Goal: Use online tool/utility: Utilize a website feature to perform a specific function

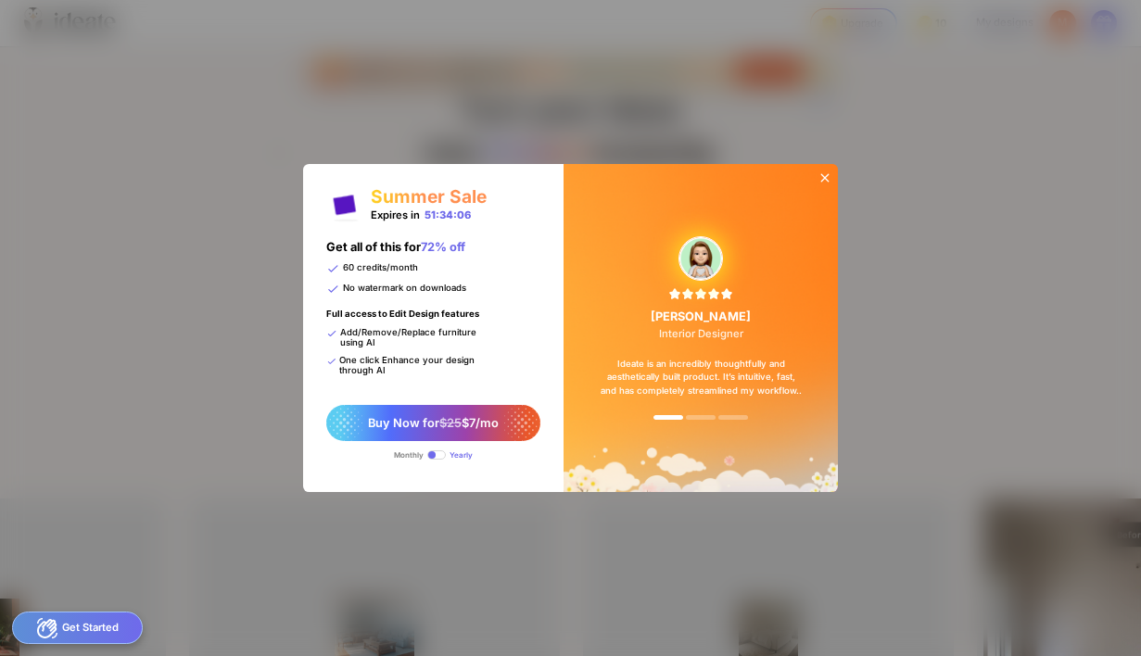
click at [822, 181] on icon at bounding box center [825, 177] width 8 height 8
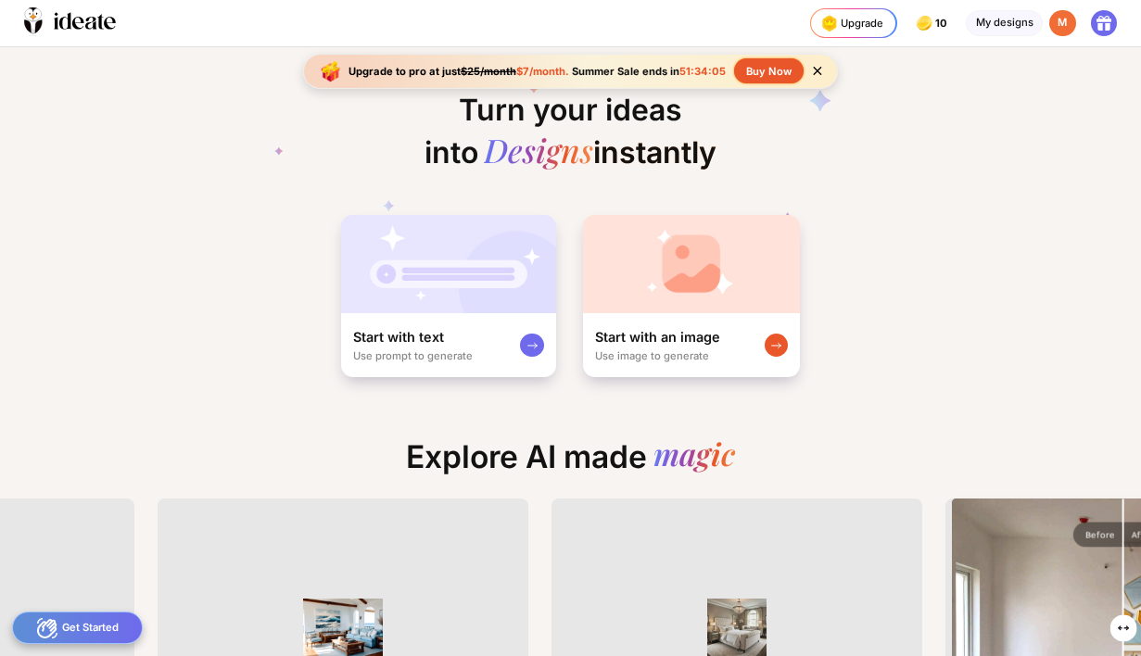
click at [1064, 19] on div "M" at bounding box center [1063, 23] width 27 height 27
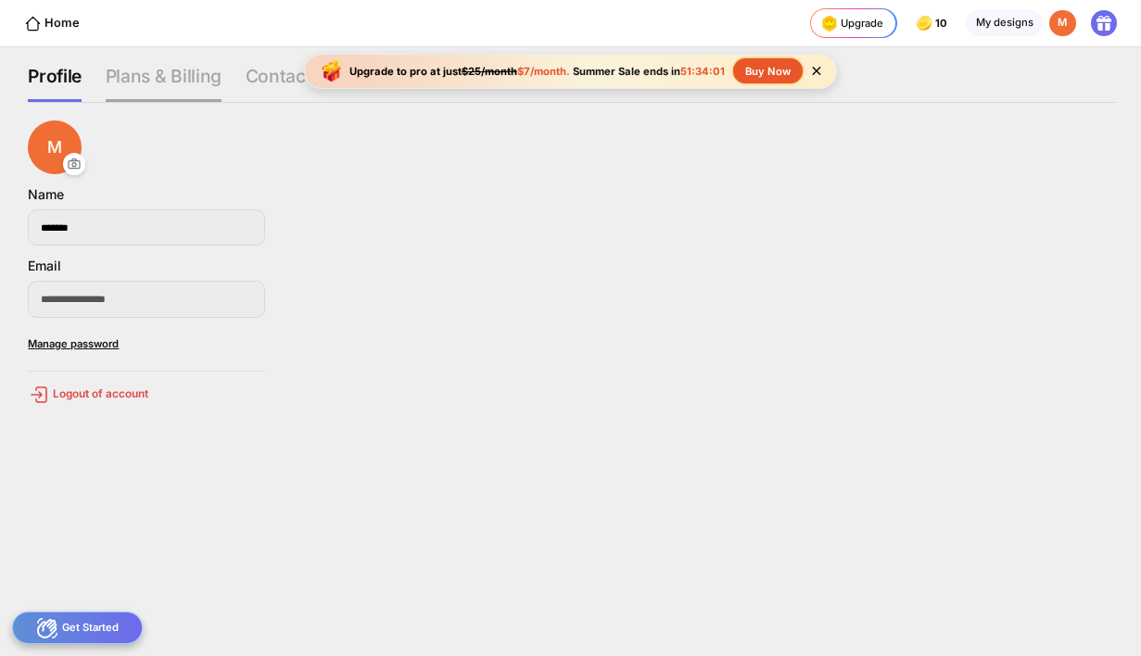
click at [246, 85] on div "Plans & Billing" at bounding box center [292, 83] width 93 height 37
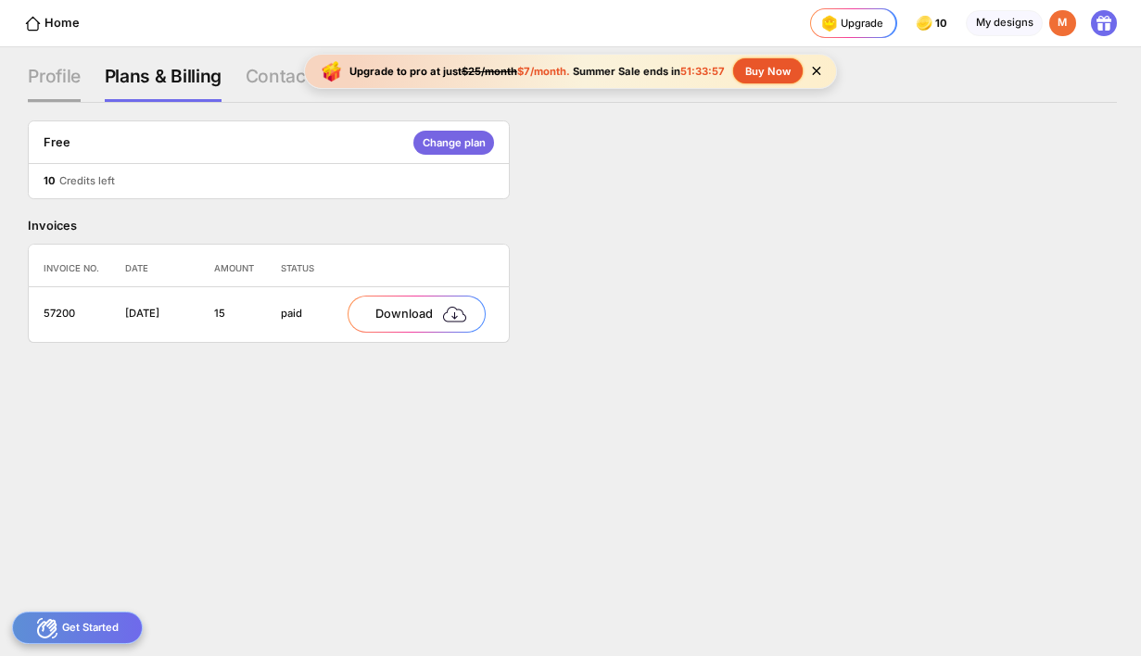
click at [105, 81] on div "Profile" at bounding box center [163, 83] width 117 height 37
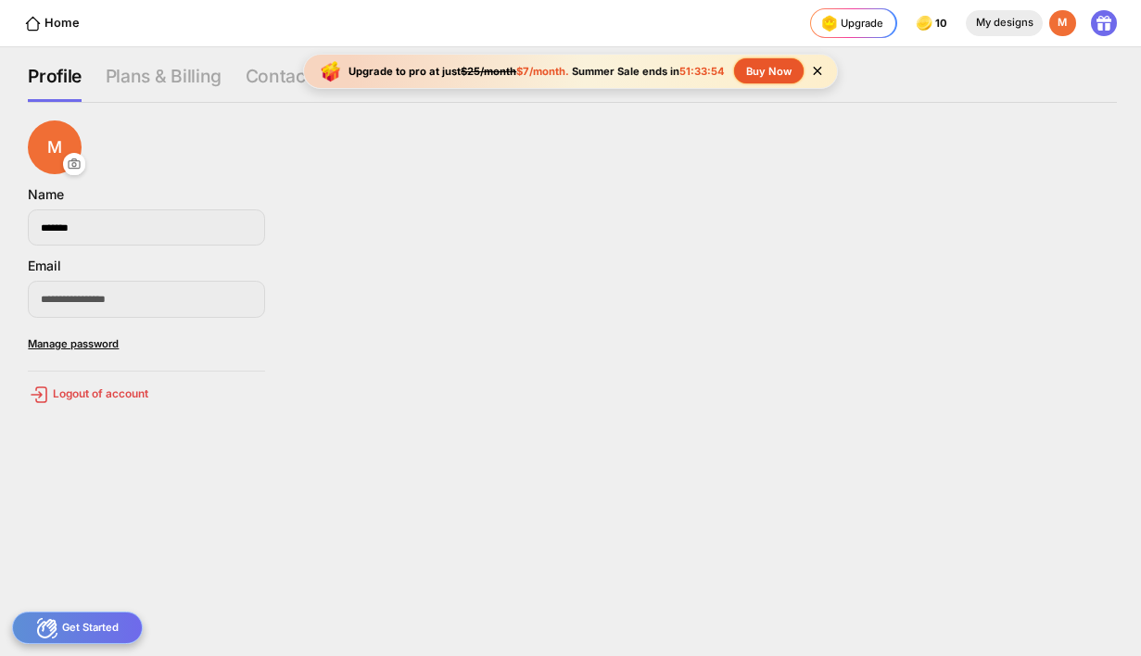
click at [1024, 15] on div "My designs" at bounding box center [1004, 23] width 77 height 27
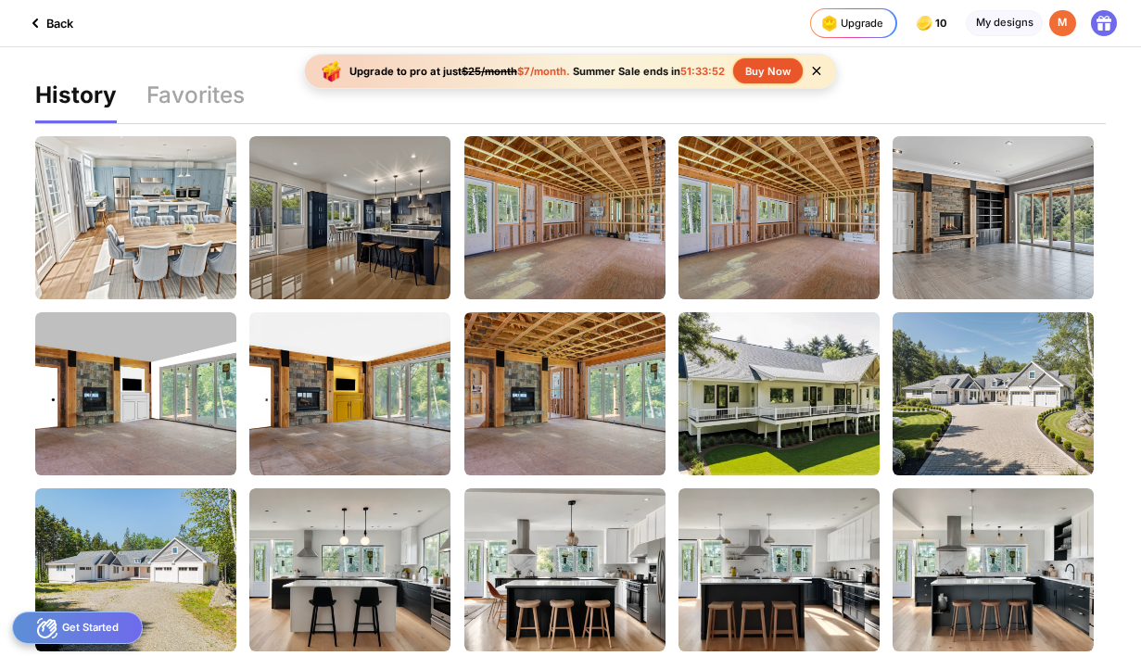
click at [42, 26] on icon at bounding box center [35, 23] width 22 height 22
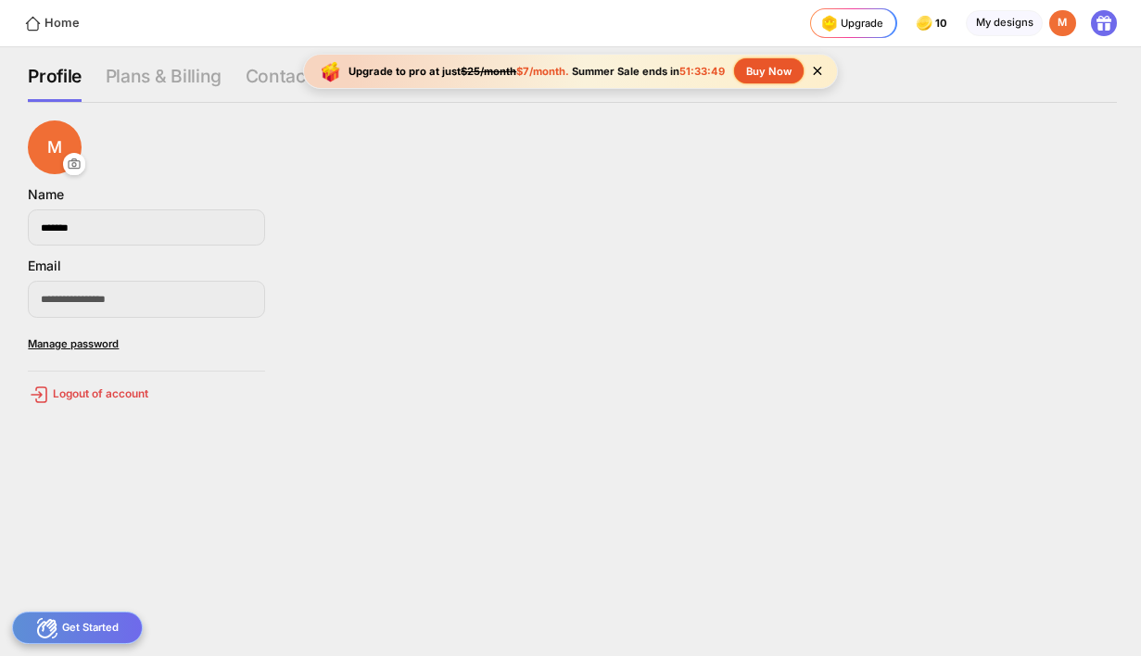
click at [44, 32] on div "Home" at bounding box center [52, 24] width 56 height 18
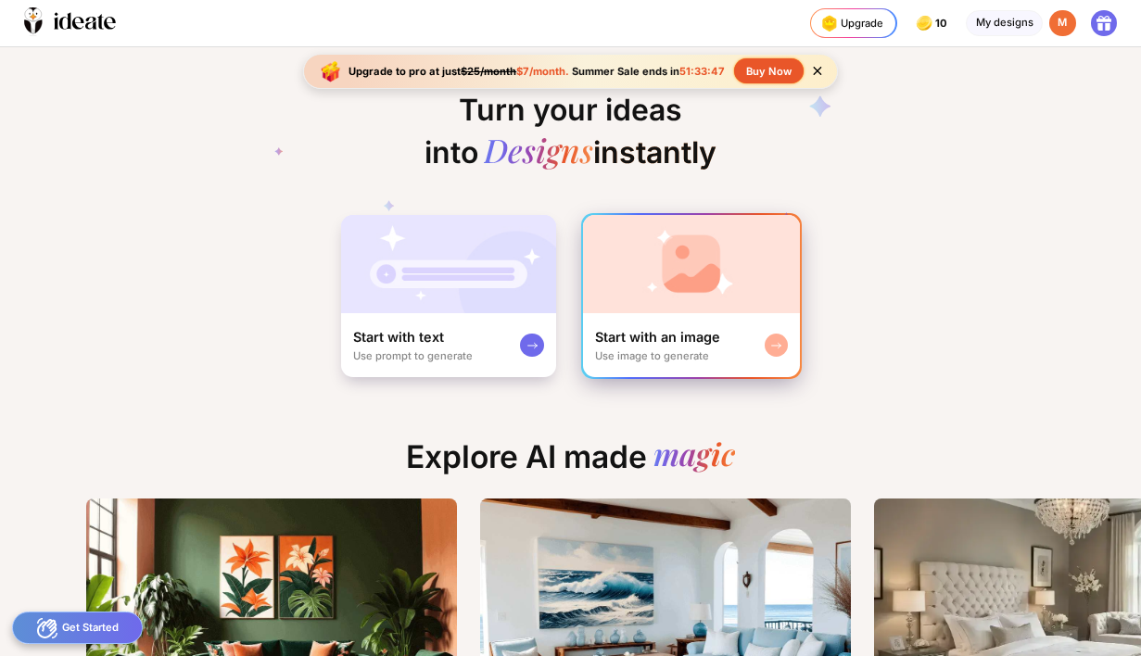
click at [620, 287] on img at bounding box center [691, 264] width 217 height 98
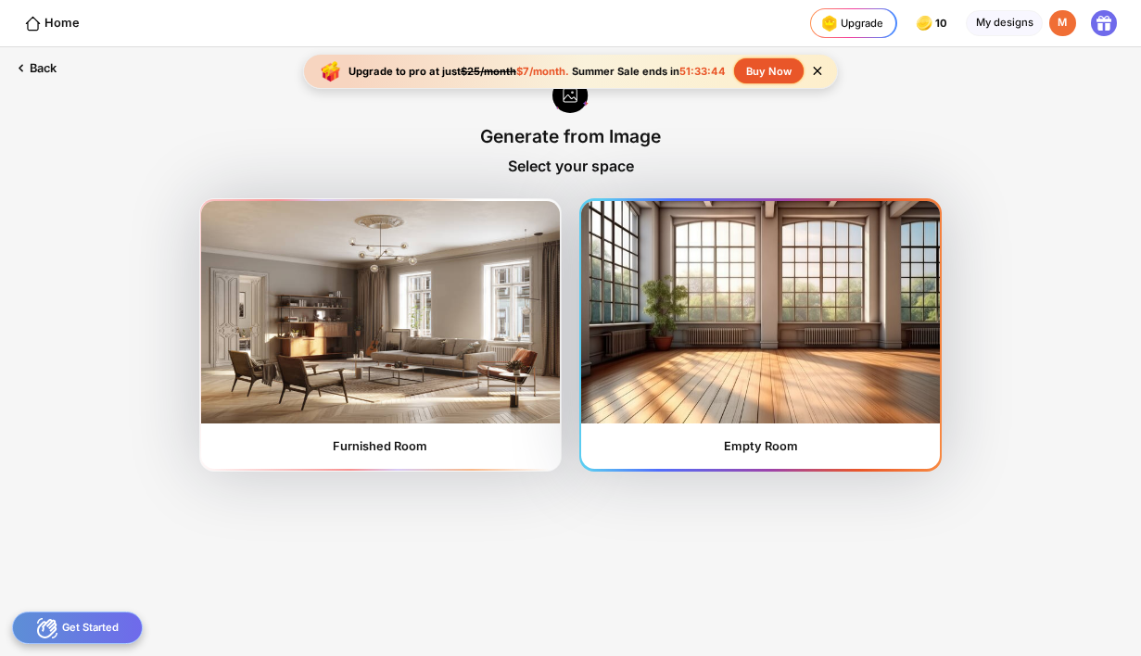
click at [603, 312] on img at bounding box center [760, 312] width 358 height 223
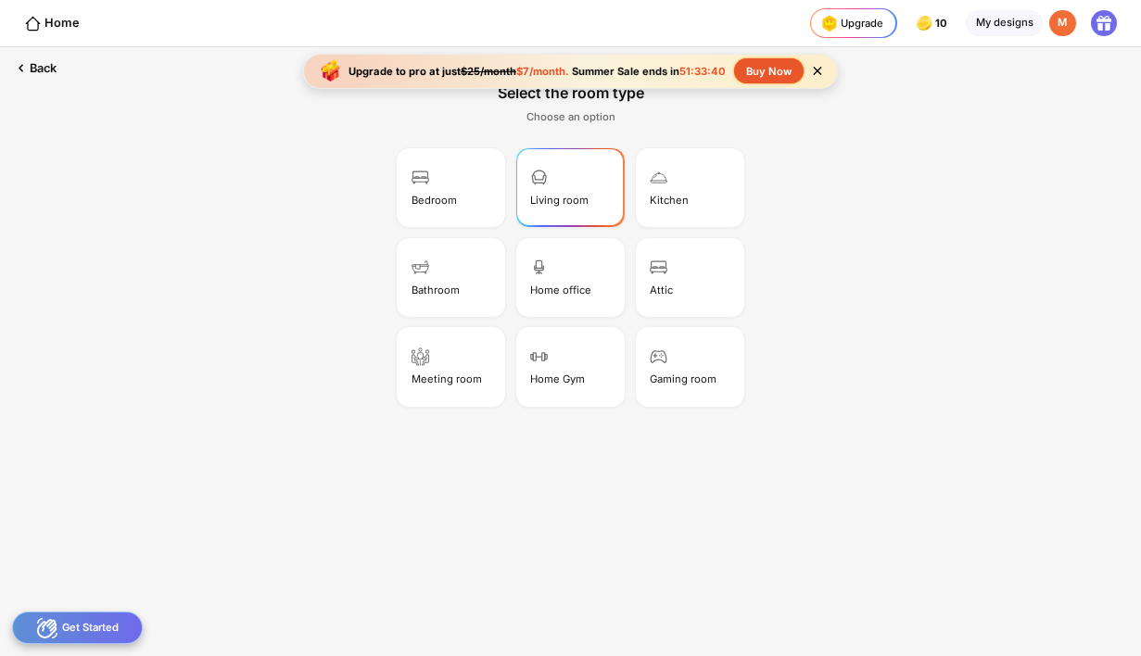
click at [572, 187] on div "Living room" at bounding box center [570, 187] width 104 height 74
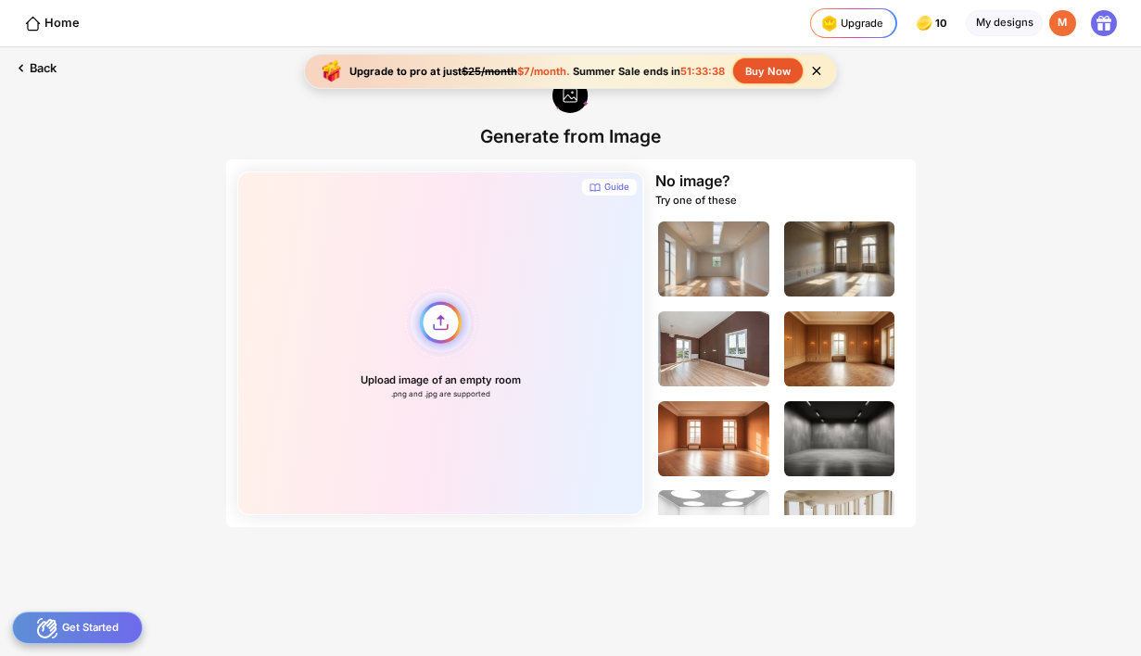
click at [452, 325] on div "Upload image of an empty room .png and .jpg are supported" at bounding box center [440, 344] width 406 height 344
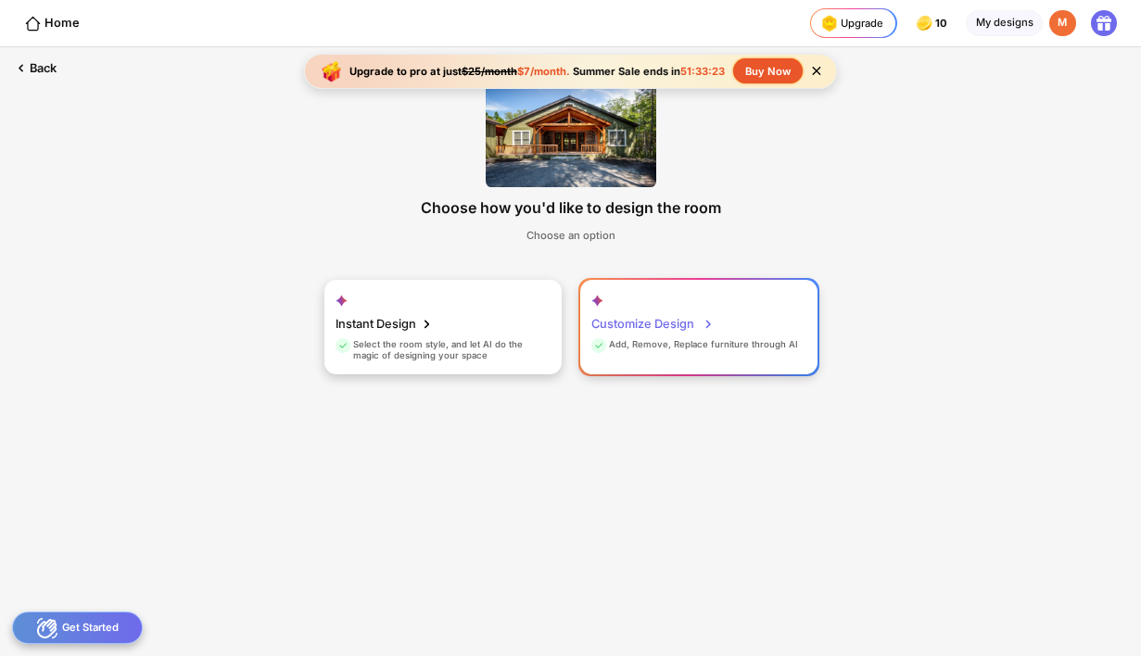
click at [629, 332] on div "Customize Design" at bounding box center [653, 325] width 122 height 30
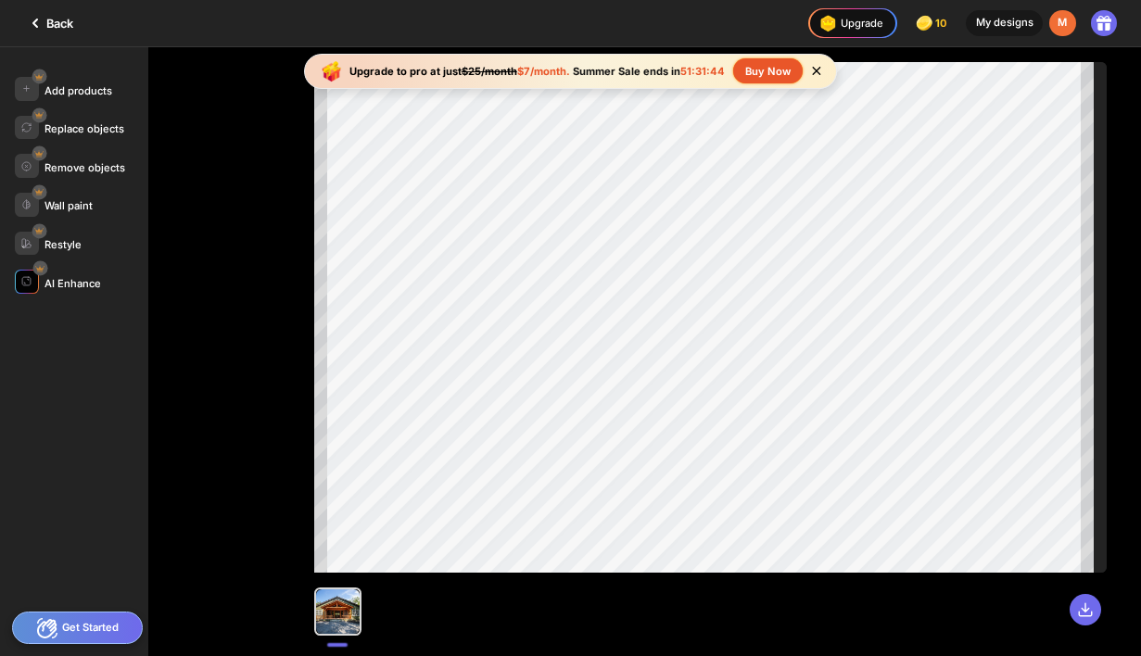
click at [68, 287] on div "AI Enhance" at bounding box center [73, 283] width 57 height 13
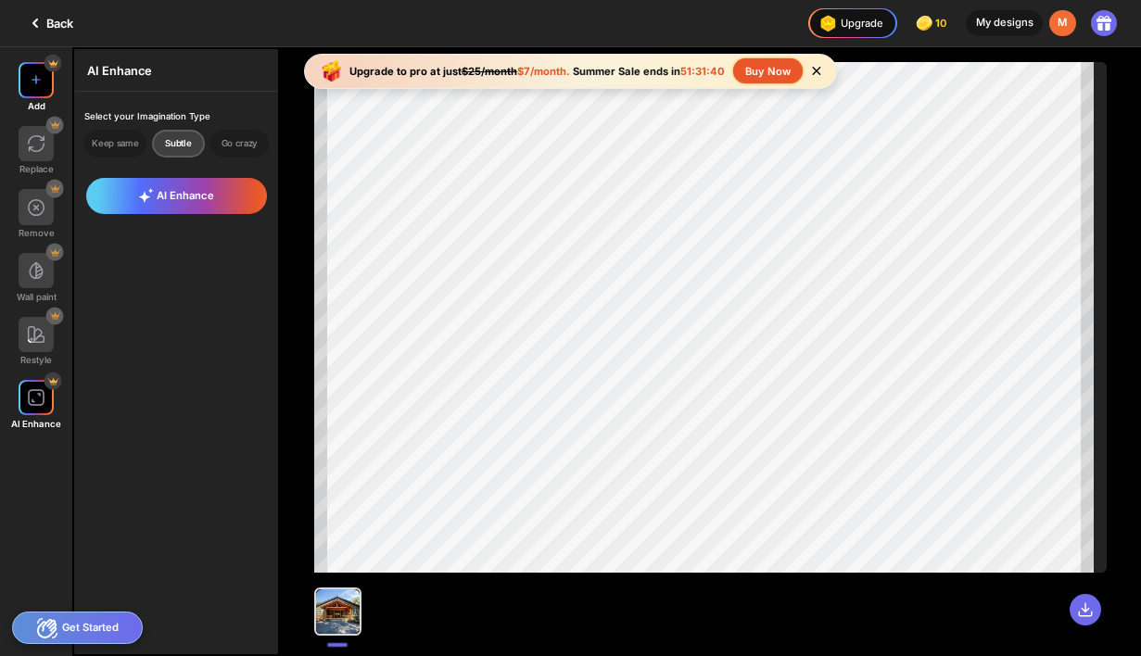
click at [34, 83] on img at bounding box center [36, 79] width 15 height 15
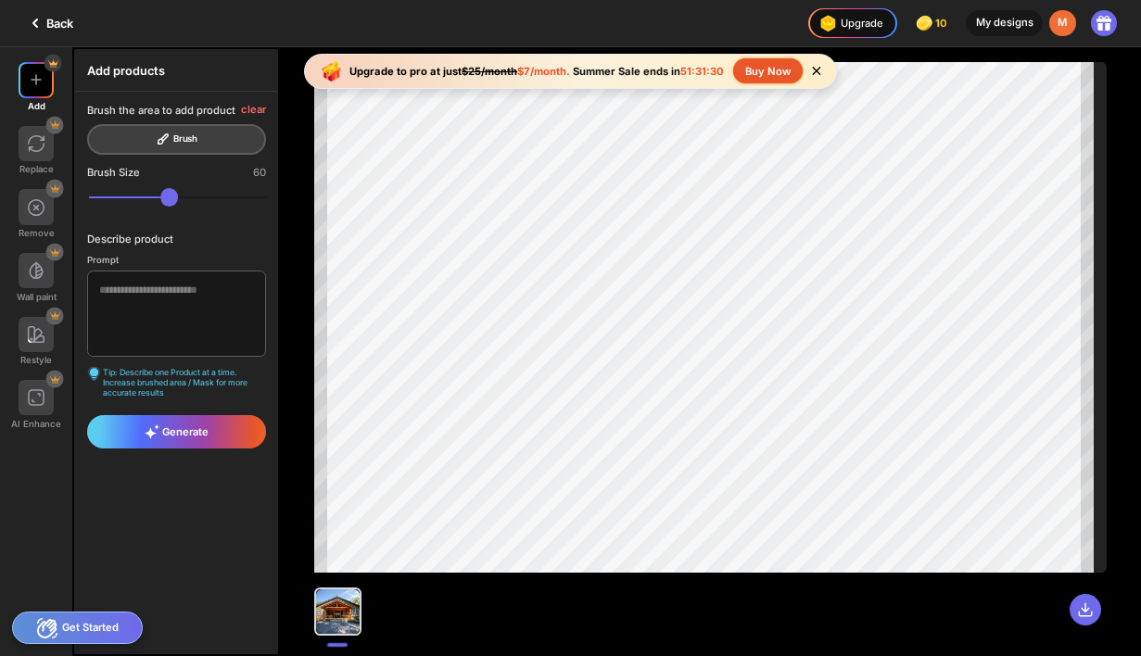
click at [1100, 440] on div at bounding box center [710, 317] width 793 height 511
click at [157, 303] on textarea at bounding box center [176, 314] width 178 height 86
type textarea "*"
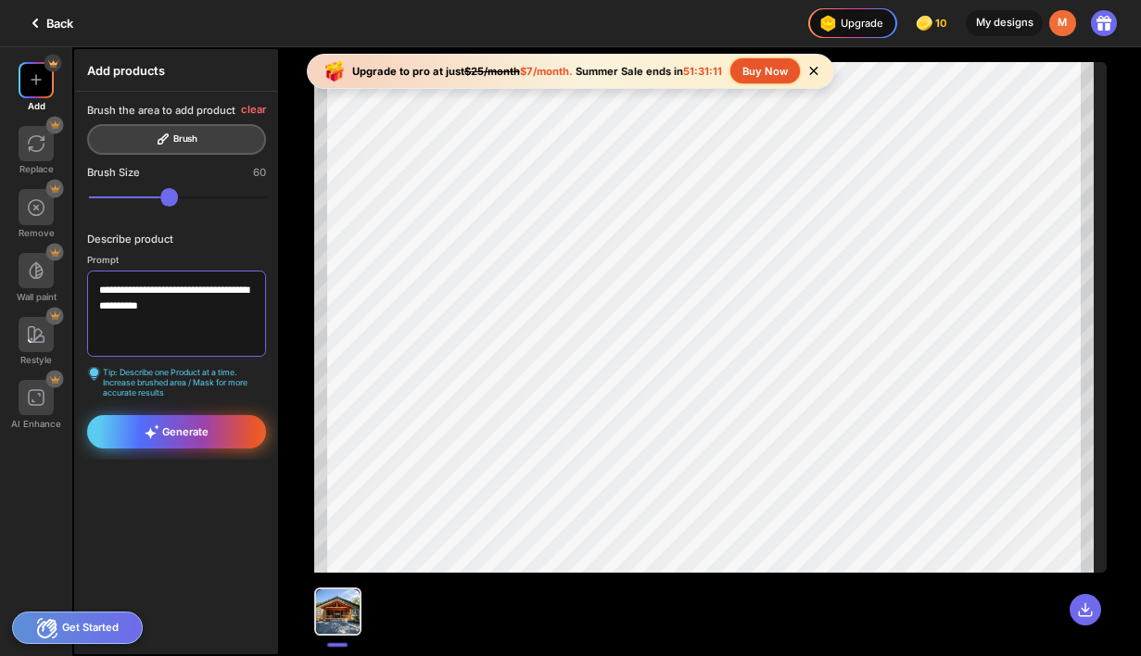
type textarea "**********"
click at [129, 423] on div "Generate" at bounding box center [176, 431] width 178 height 32
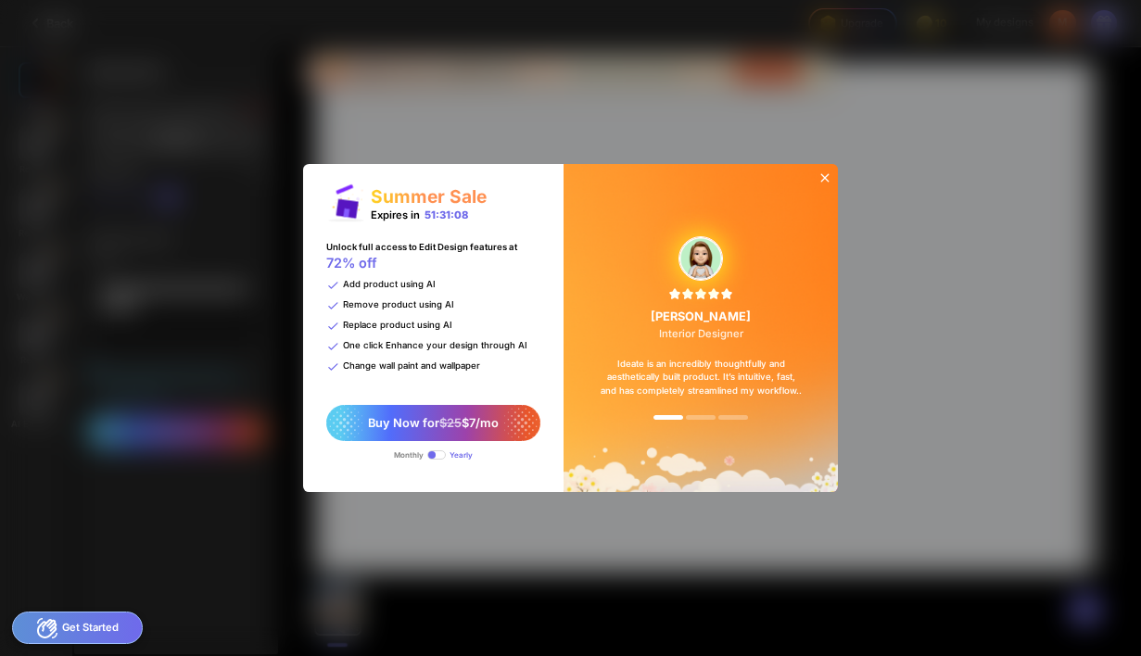
click at [821, 173] on icon at bounding box center [825, 178] width 15 height 15
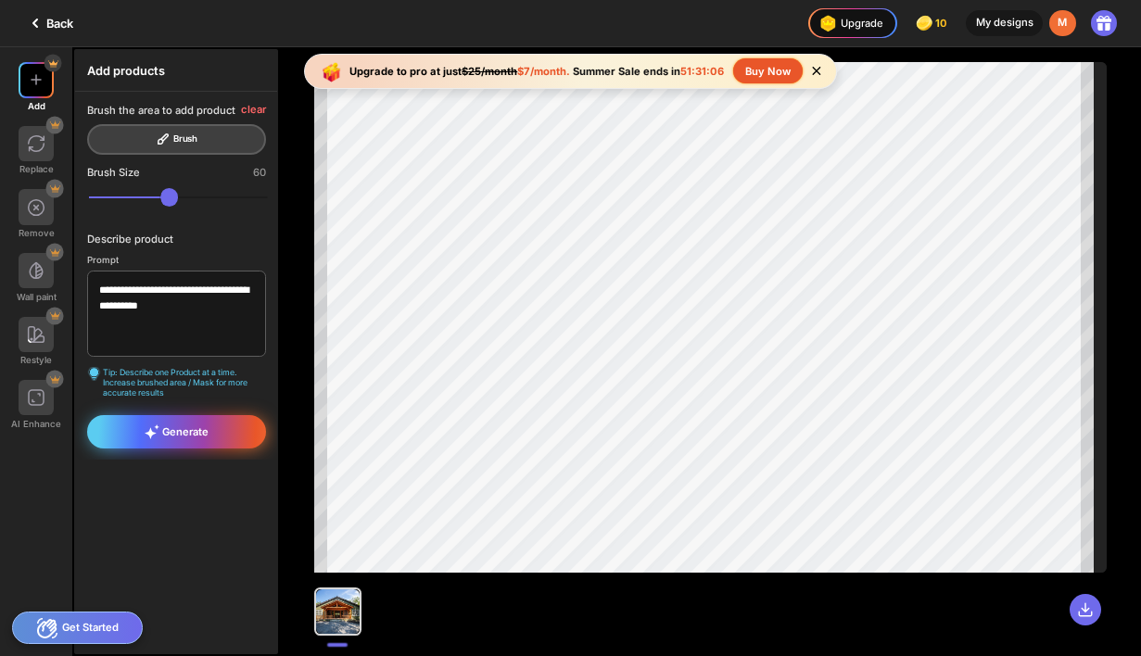
click at [178, 423] on div "Generate" at bounding box center [176, 431] width 178 height 32
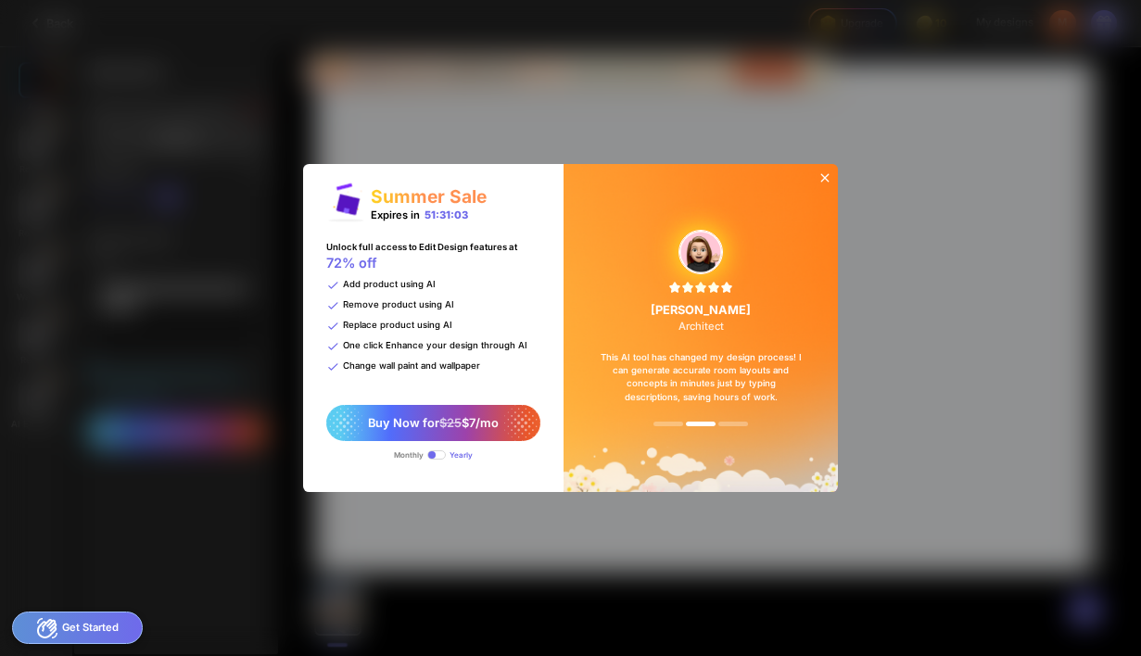
click at [829, 177] on icon at bounding box center [825, 178] width 15 height 15
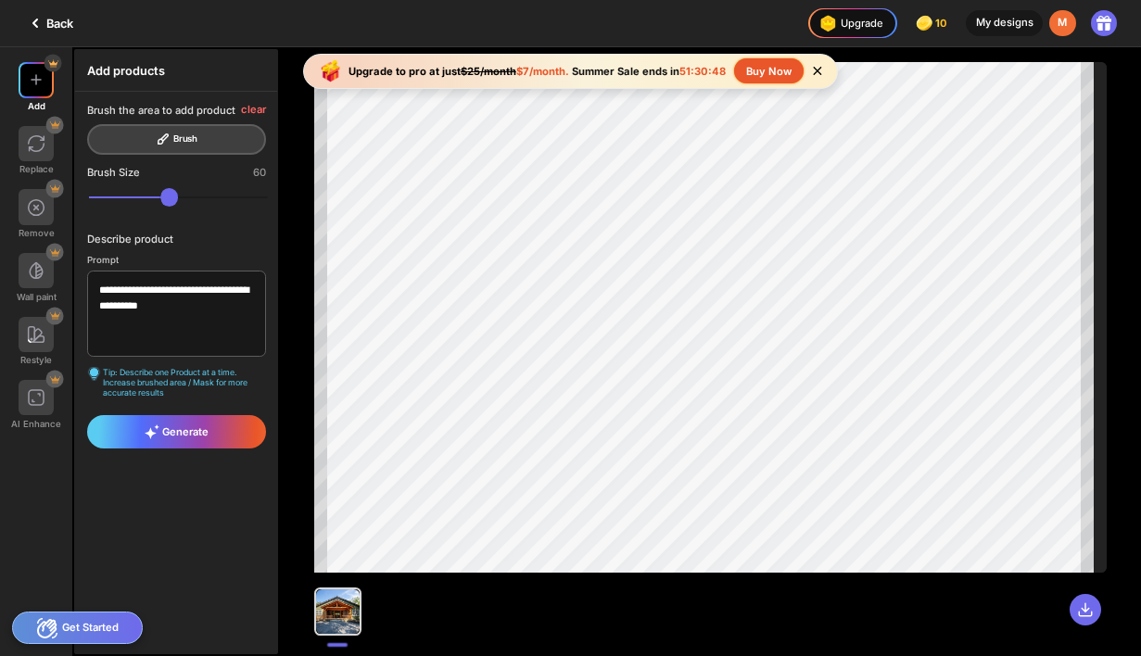
click at [45, 6] on div "Back" at bounding box center [36, 23] width 73 height 46
click at [45, 27] on div "Back" at bounding box center [48, 23] width 49 height 22
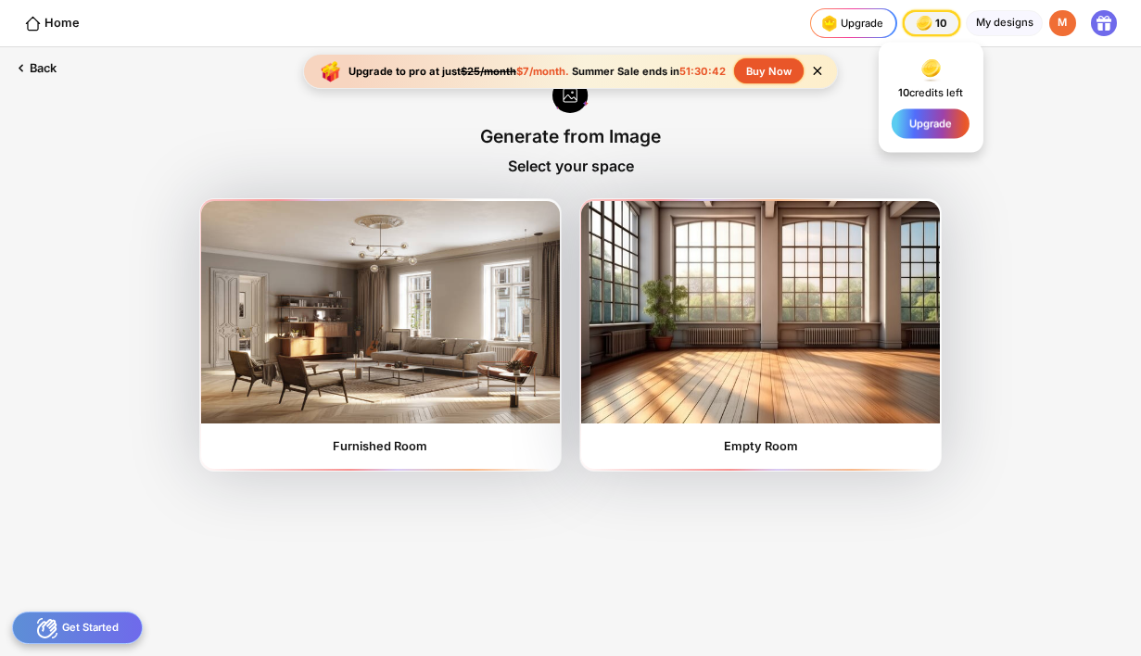
click at [934, 28] on img at bounding box center [924, 23] width 20 height 20
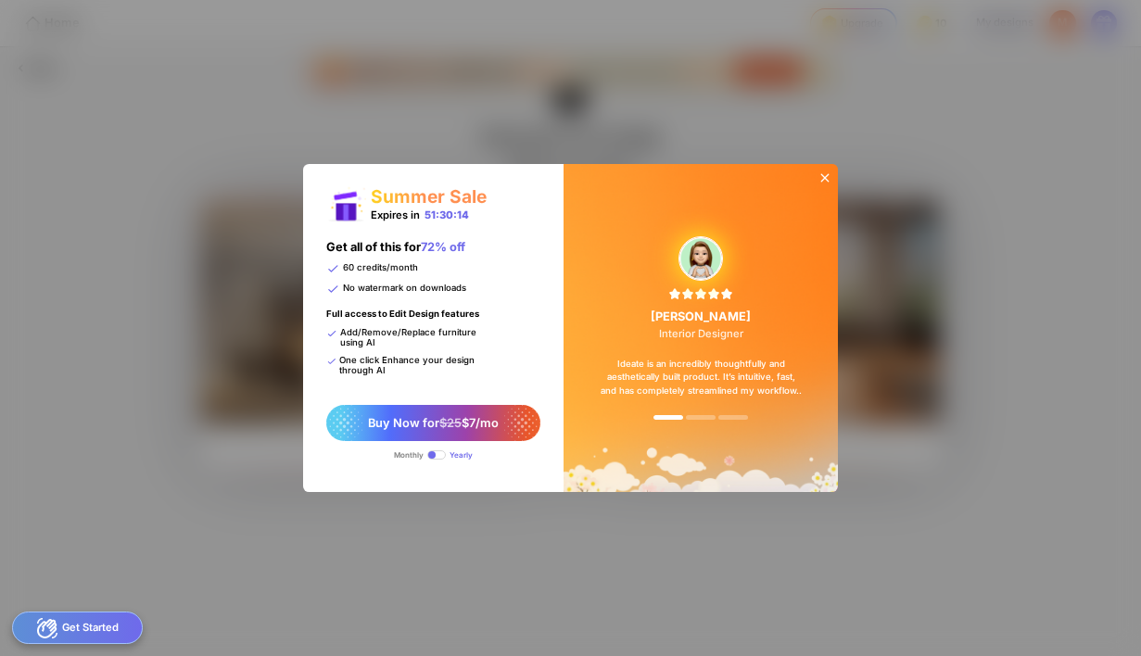
click at [434, 452] on span at bounding box center [436, 455] width 19 height 9
click at [828, 169] on div at bounding box center [825, 179] width 27 height 30
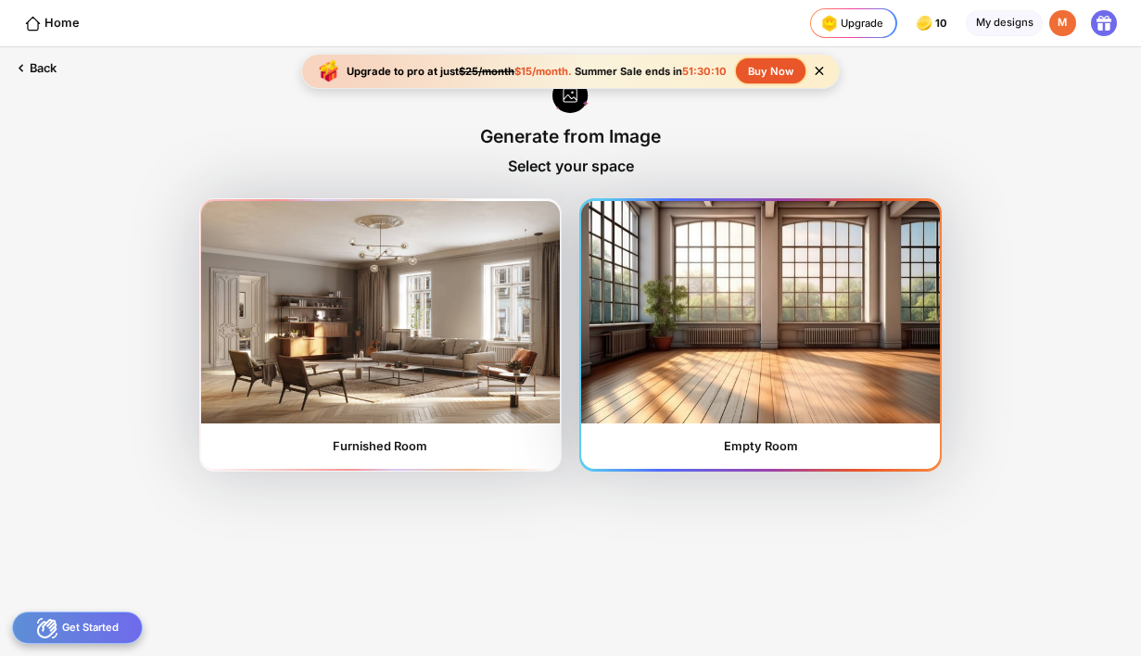
click at [797, 235] on img at bounding box center [760, 312] width 358 height 223
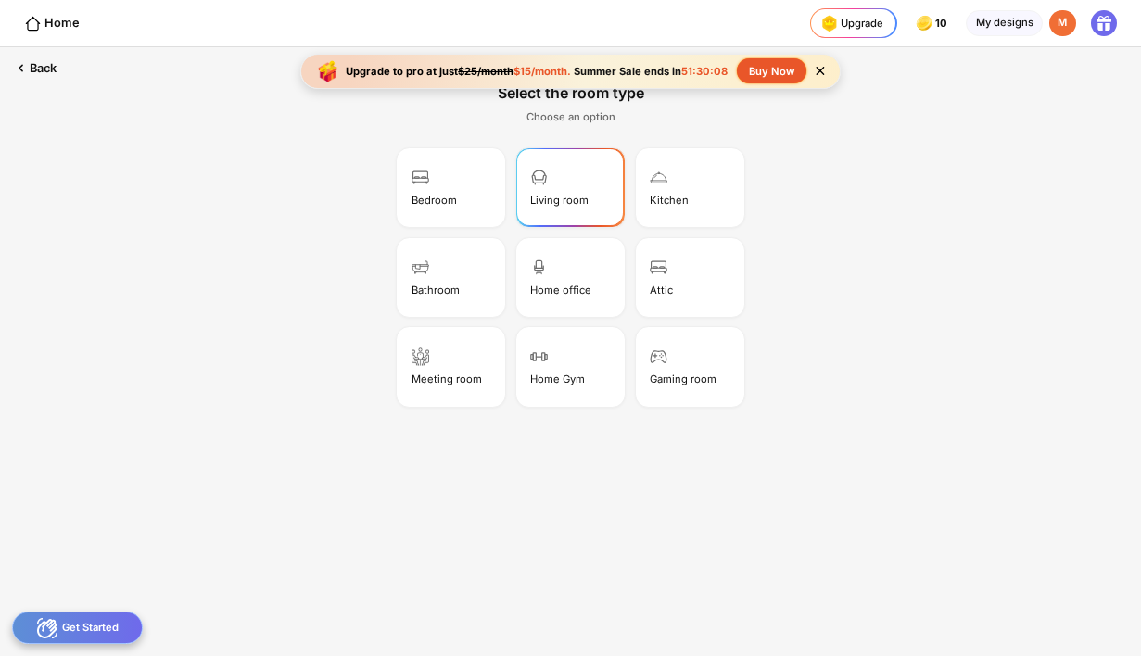
click at [570, 202] on div "Living room" at bounding box center [559, 200] width 58 height 13
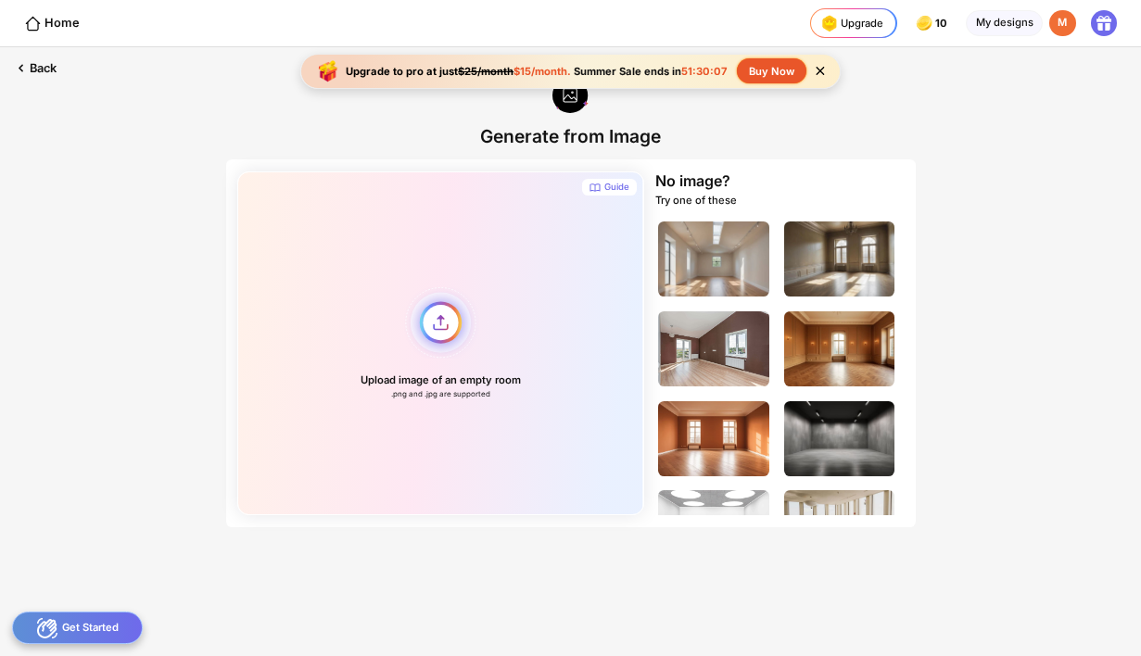
click at [430, 329] on div "Upload image of an empty room .png and .jpg are supported" at bounding box center [440, 344] width 406 height 344
